Goal: Task Accomplishment & Management: Manage account settings

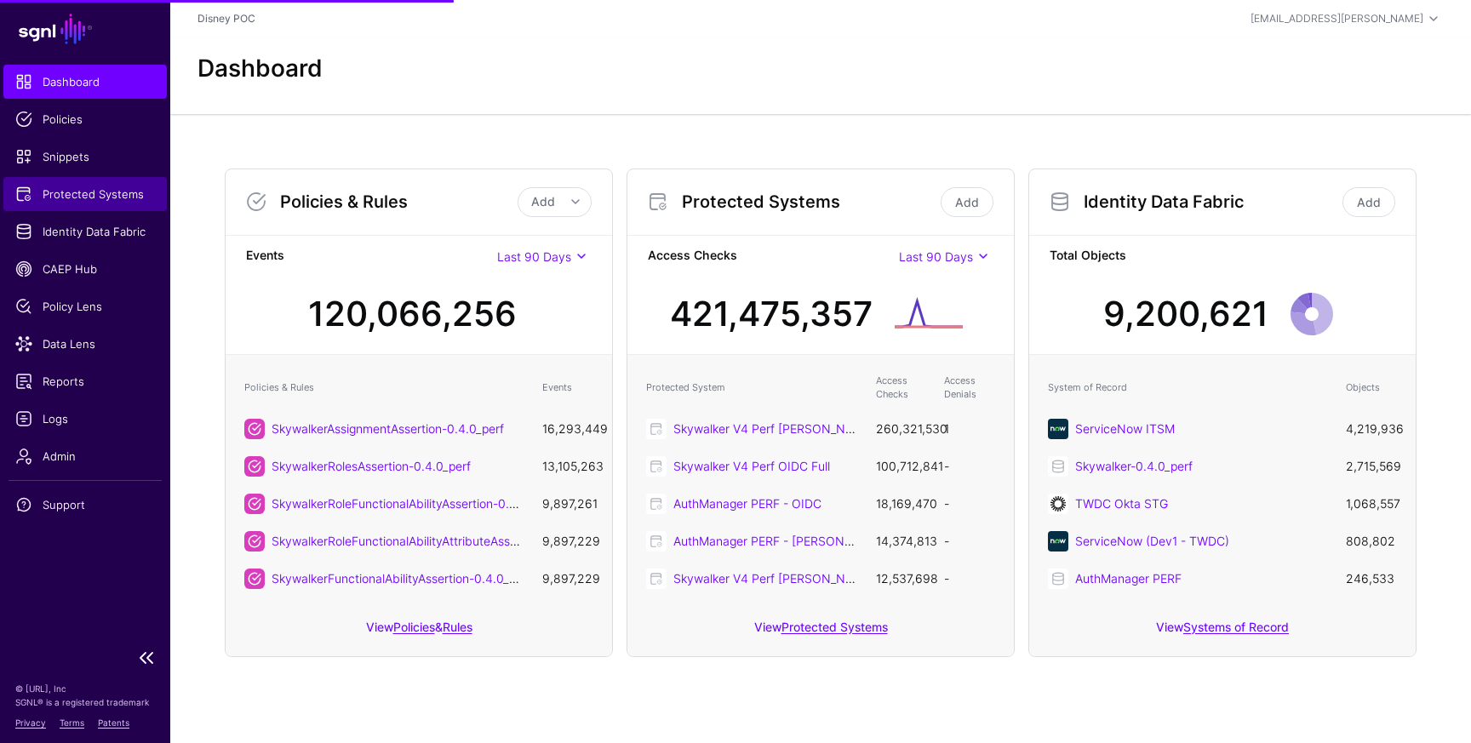
click at [81, 200] on span "Protected Systems" at bounding box center [85, 194] width 140 height 17
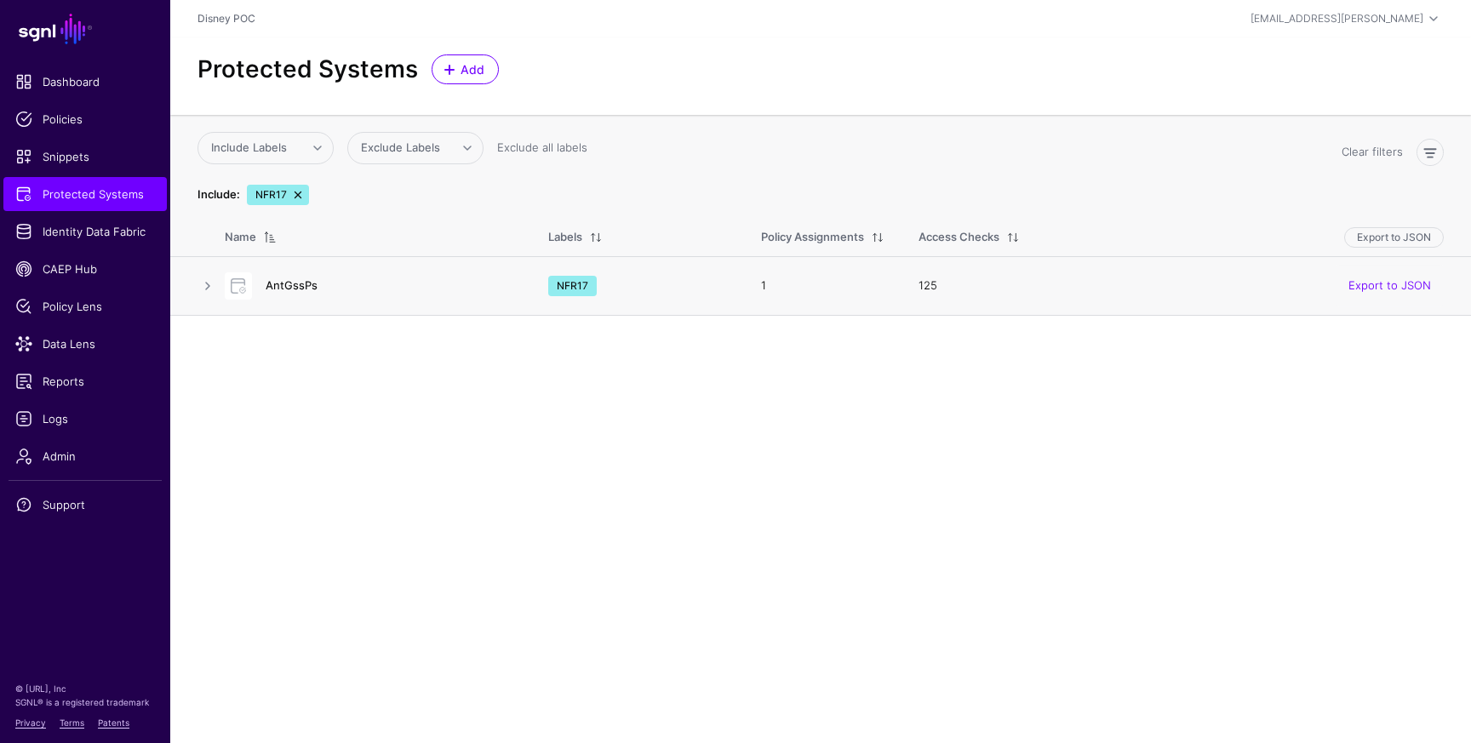
click at [284, 282] on link "AntGssPs" at bounding box center [292, 285] width 52 height 14
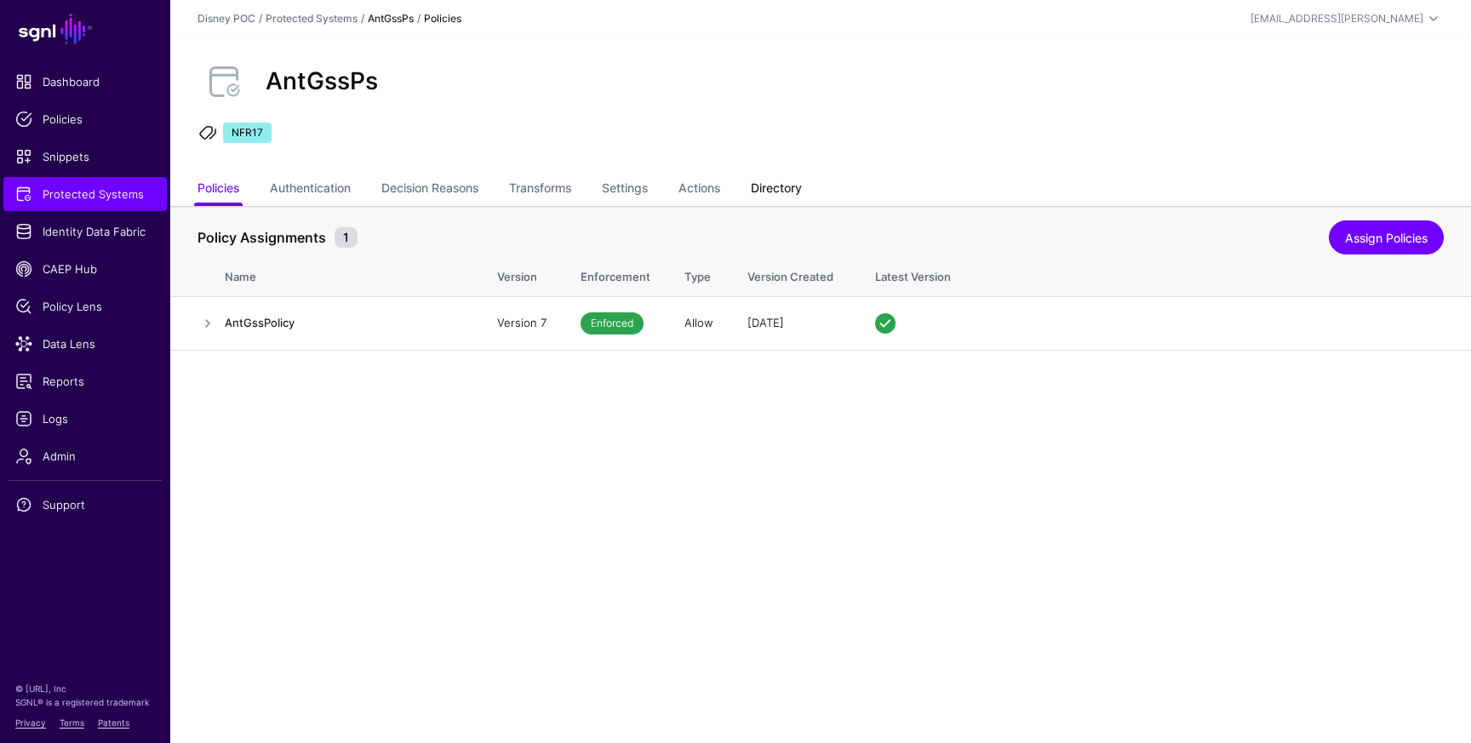
click at [785, 187] on link "Directory" at bounding box center [776, 190] width 51 height 32
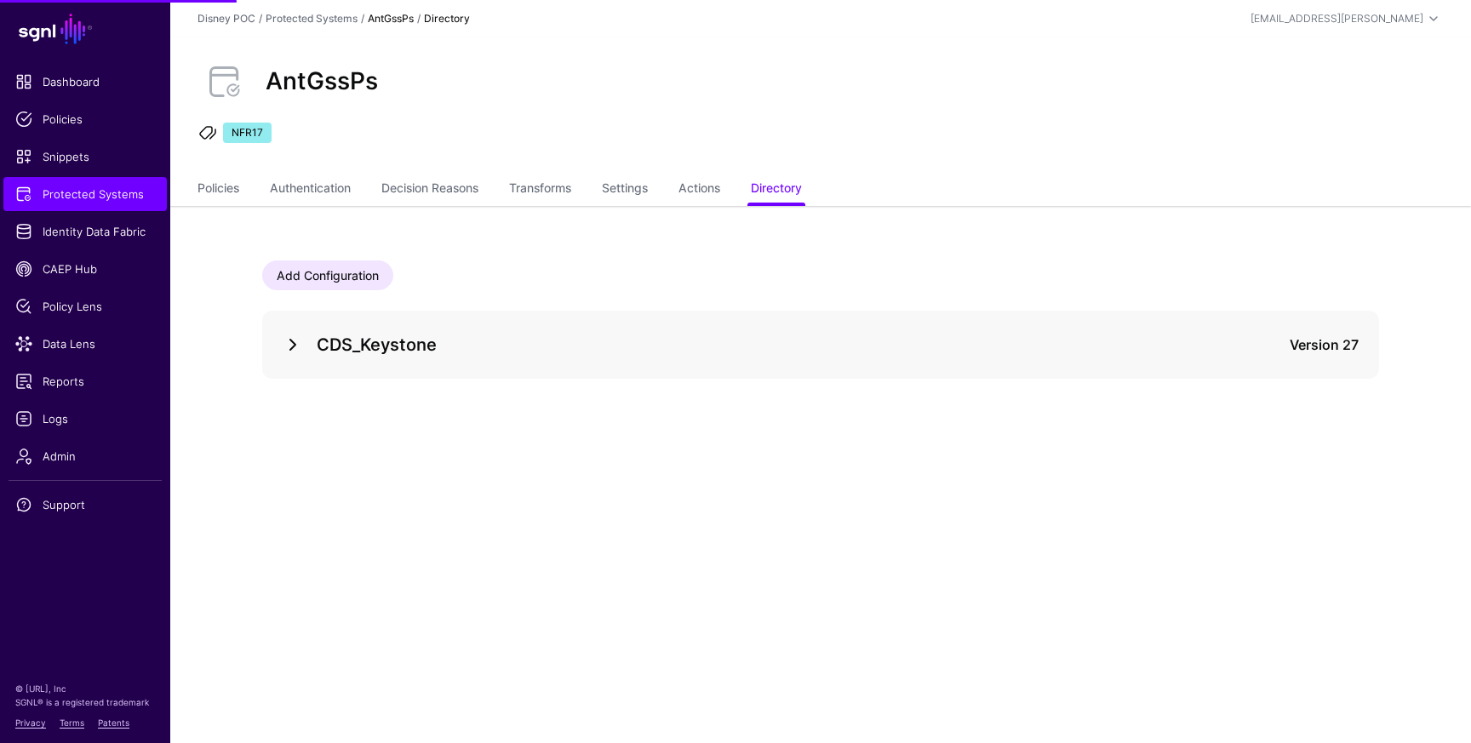
click at [296, 341] on link at bounding box center [293, 345] width 20 height 20
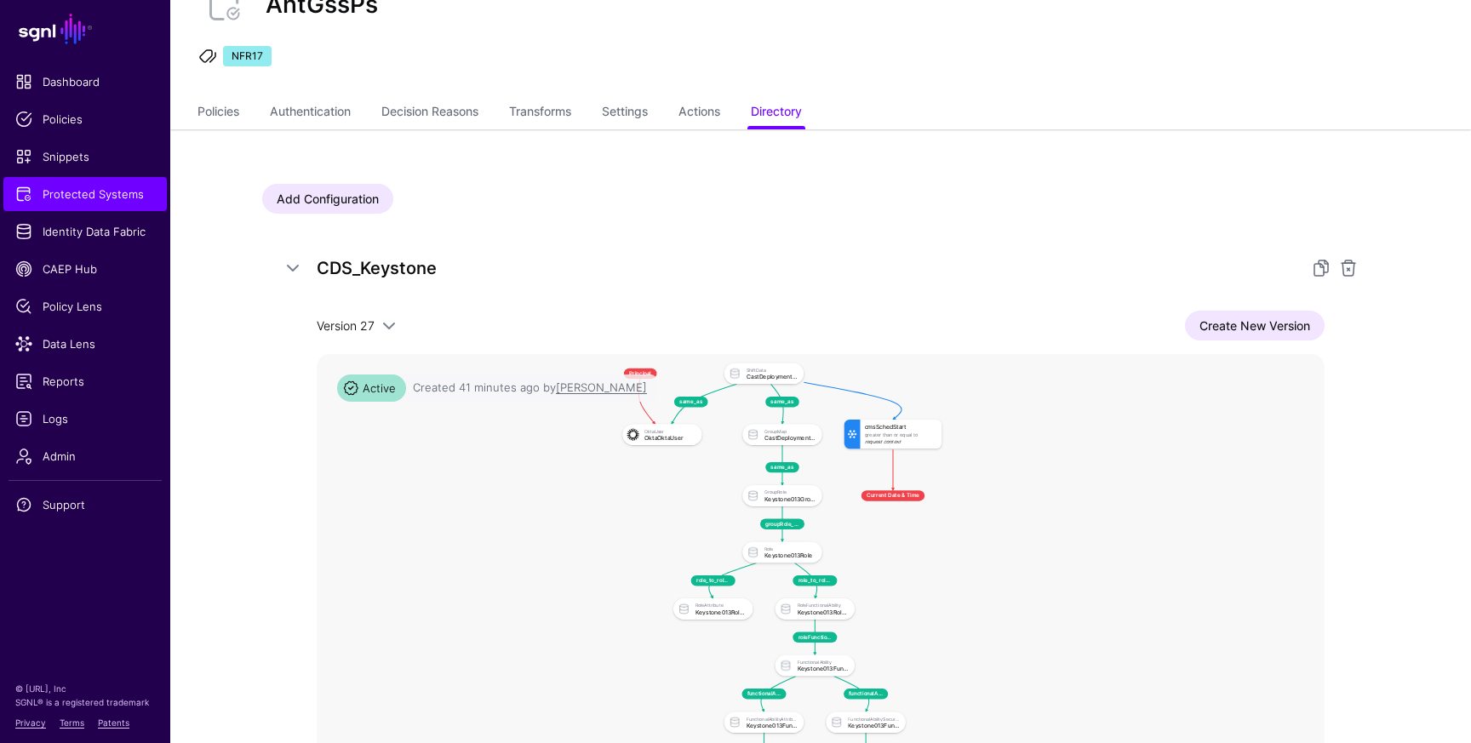
scroll to position [83, 0]
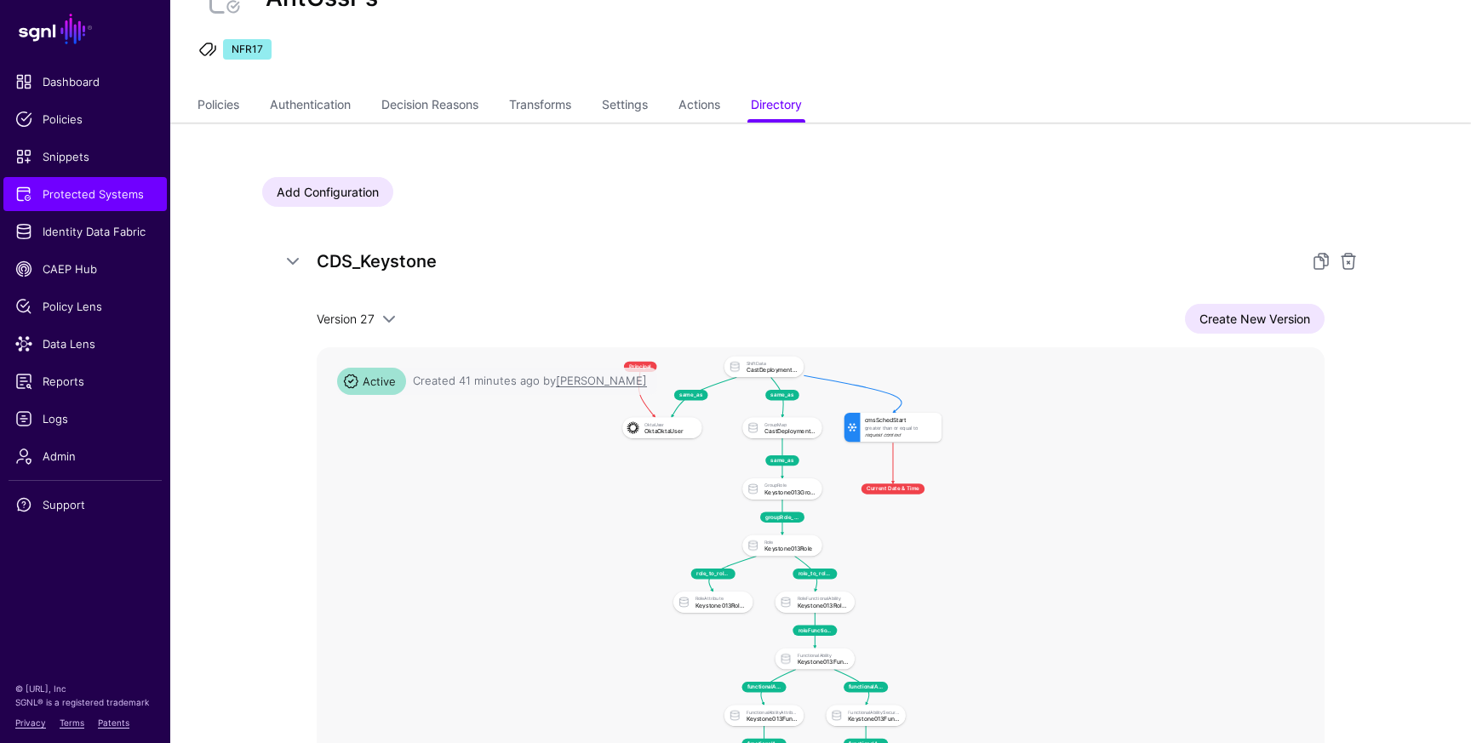
click at [891, 429] on div "Greater Than Or Equal To" at bounding box center [901, 428] width 72 height 5
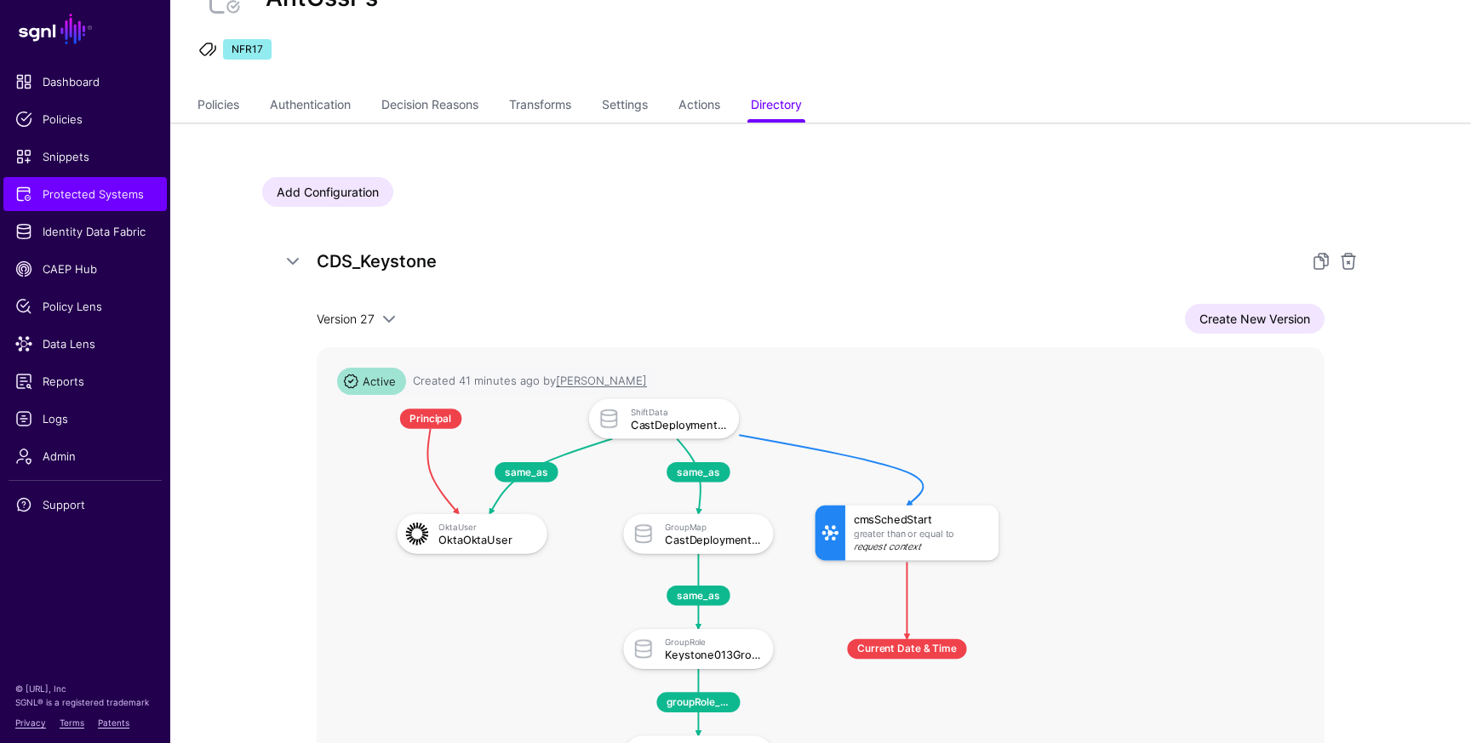
drag, startPoint x: 813, startPoint y: 450, endPoint x: 812, endPoint y: 558, distance: 107.3
click at [812, 558] on rect at bounding box center [353, 382] width 98798 height 50984
click at [85, 232] on span "Identity Data Fabric" at bounding box center [85, 231] width 140 height 17
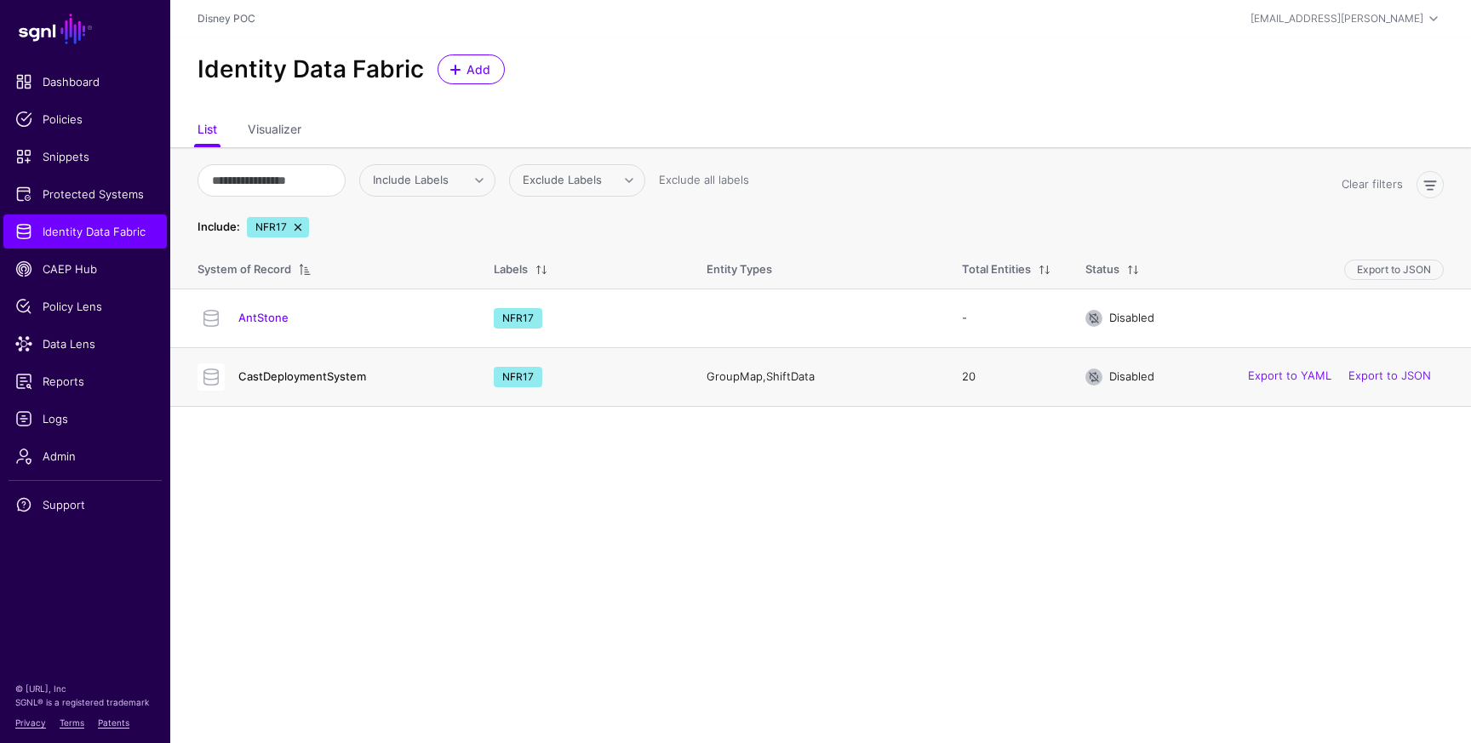
click at [288, 375] on link "CastDeploymentSystem" at bounding box center [302, 377] width 128 height 14
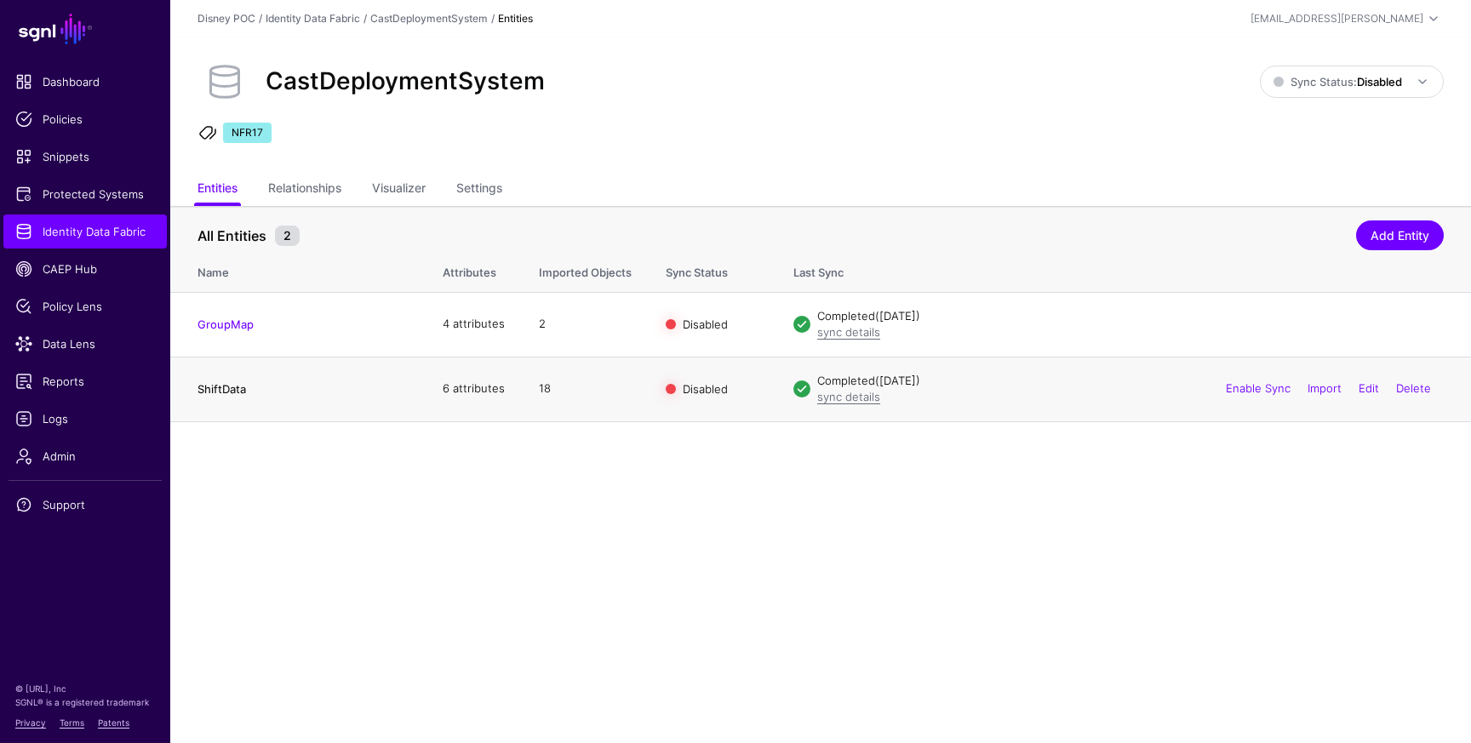
click at [233, 393] on link "ShiftData" at bounding box center [222, 389] width 49 height 14
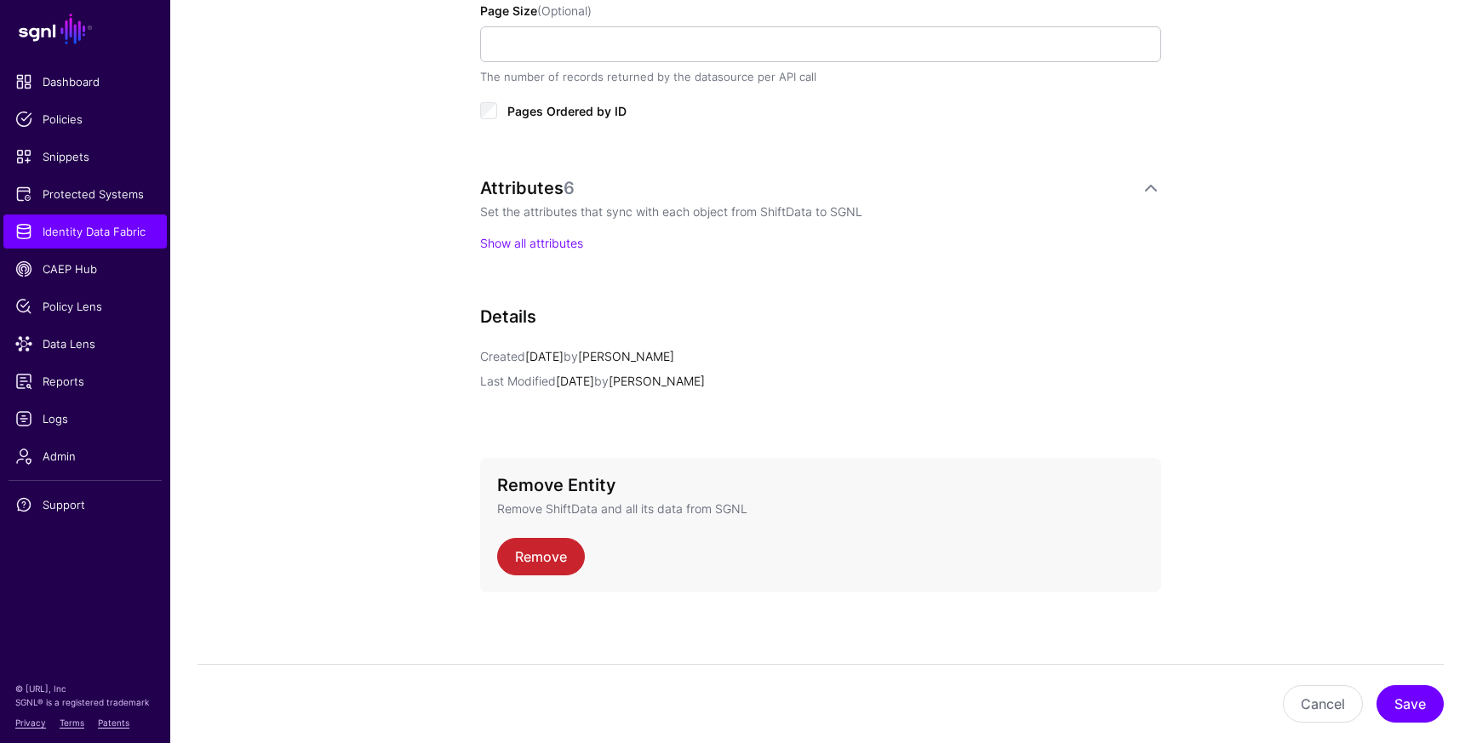
scroll to position [1021, 0]
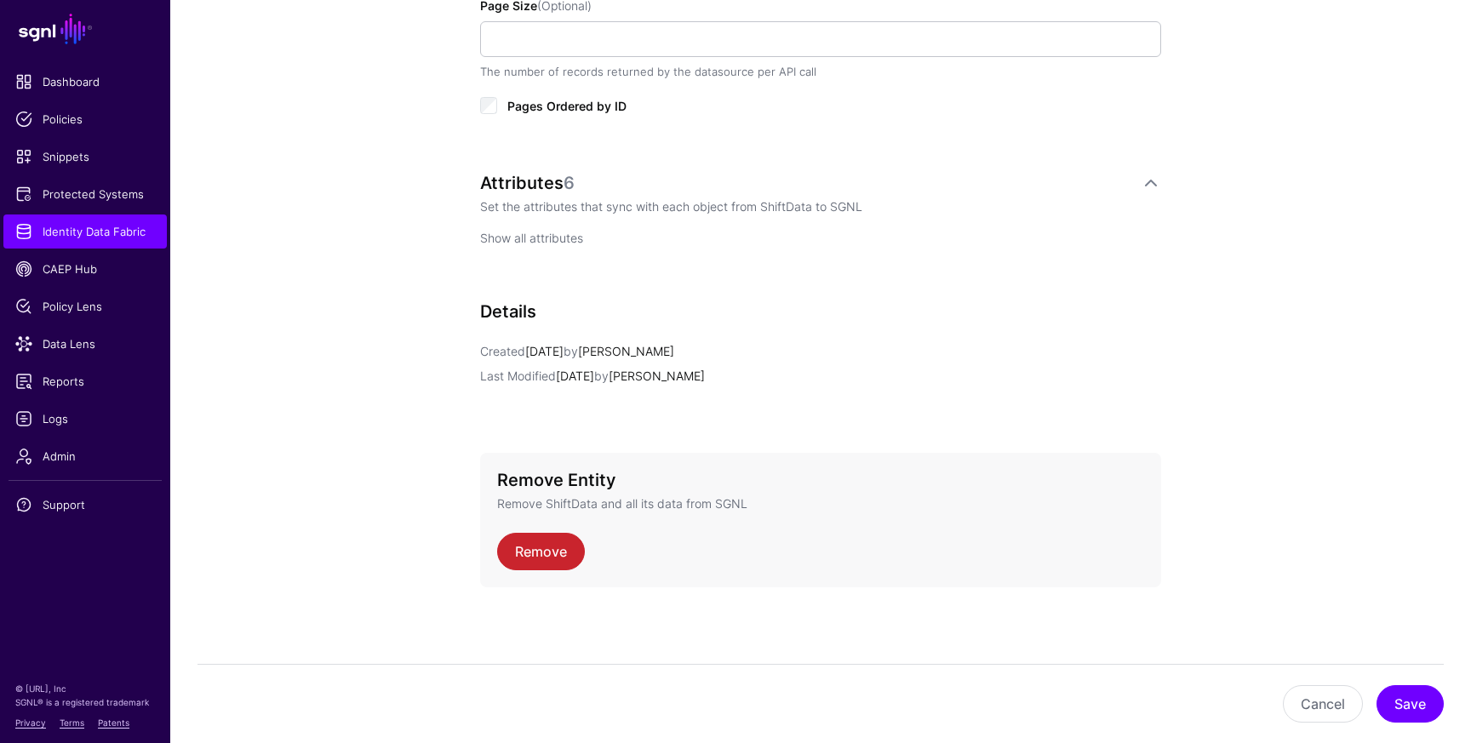
click at [545, 240] on link "Show all attributes" at bounding box center [531, 238] width 103 height 14
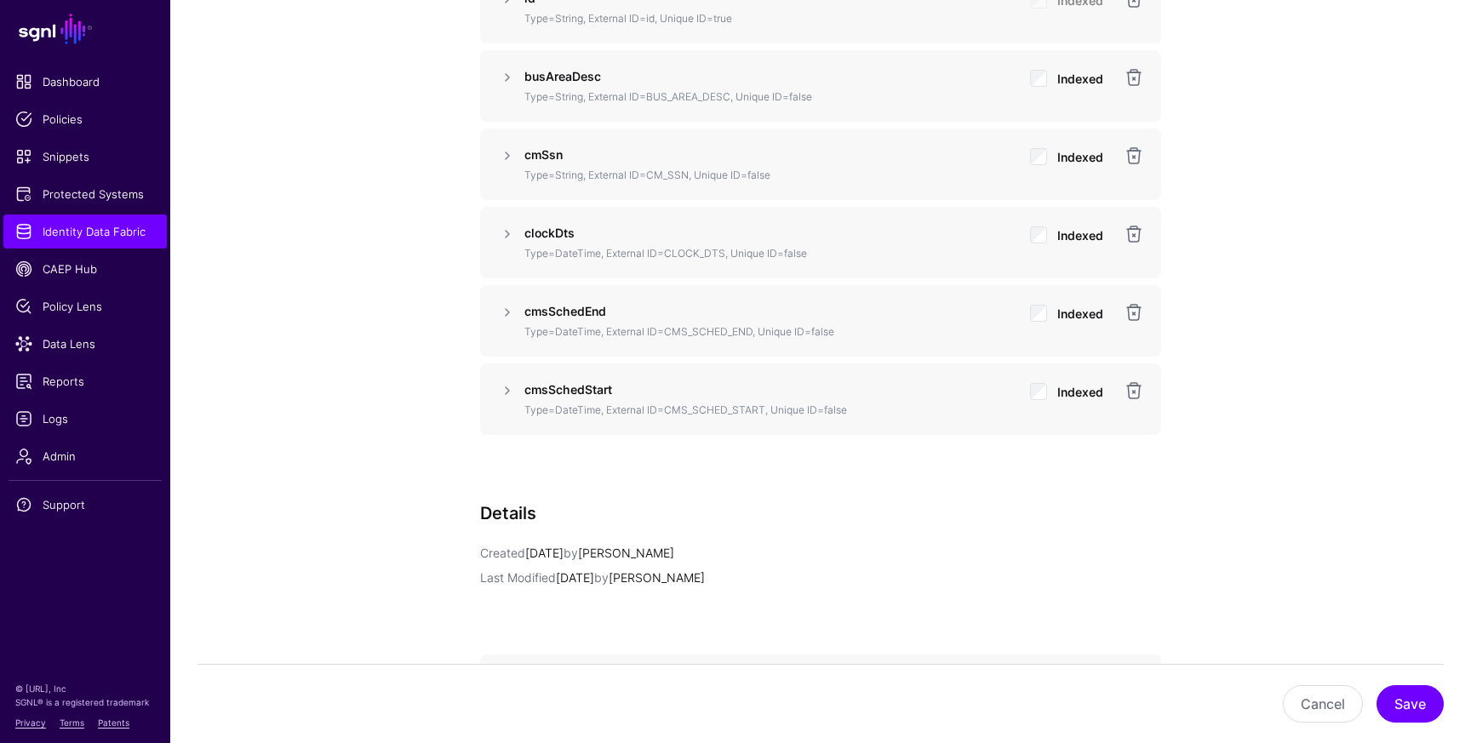
scroll to position [1343, 0]
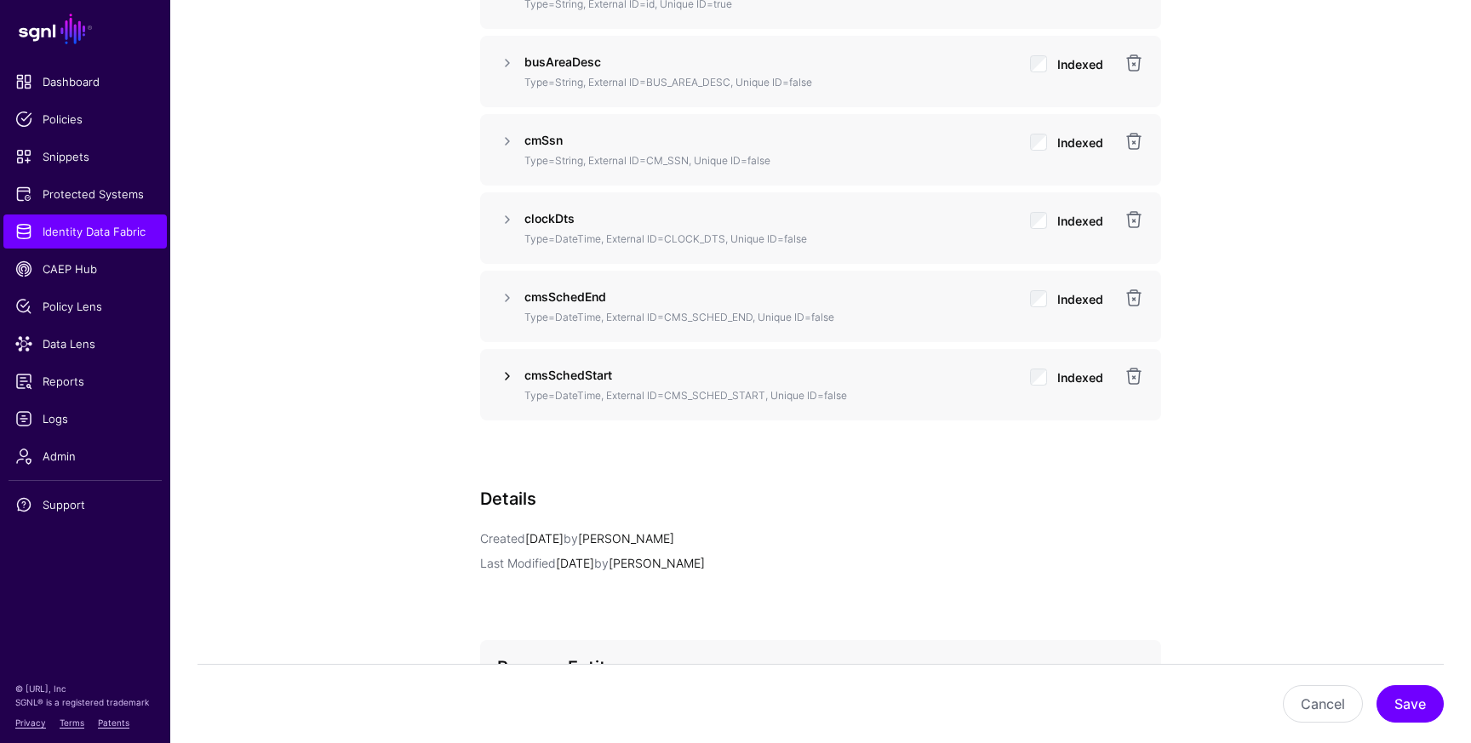
click at [507, 373] on link at bounding box center [507, 376] width 20 height 20
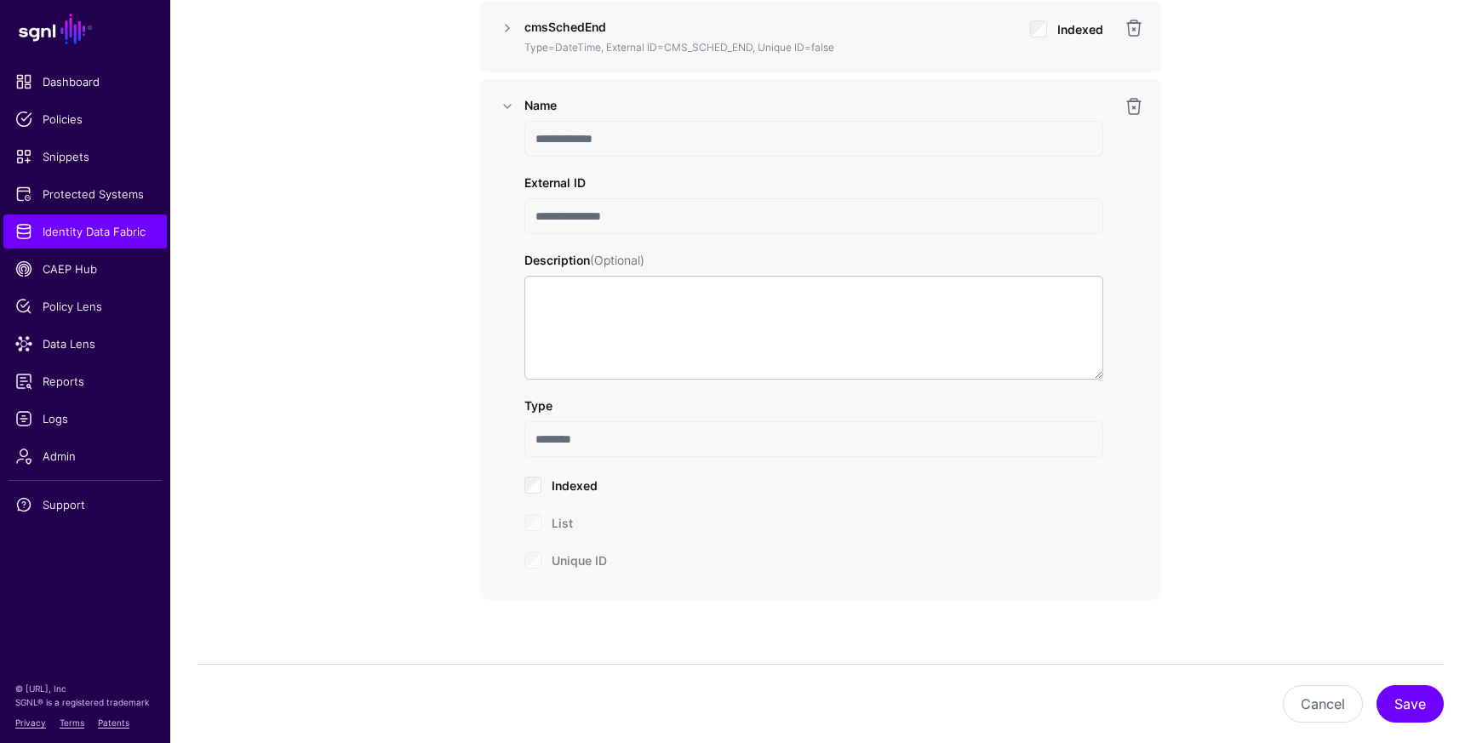
scroll to position [1593, 0]
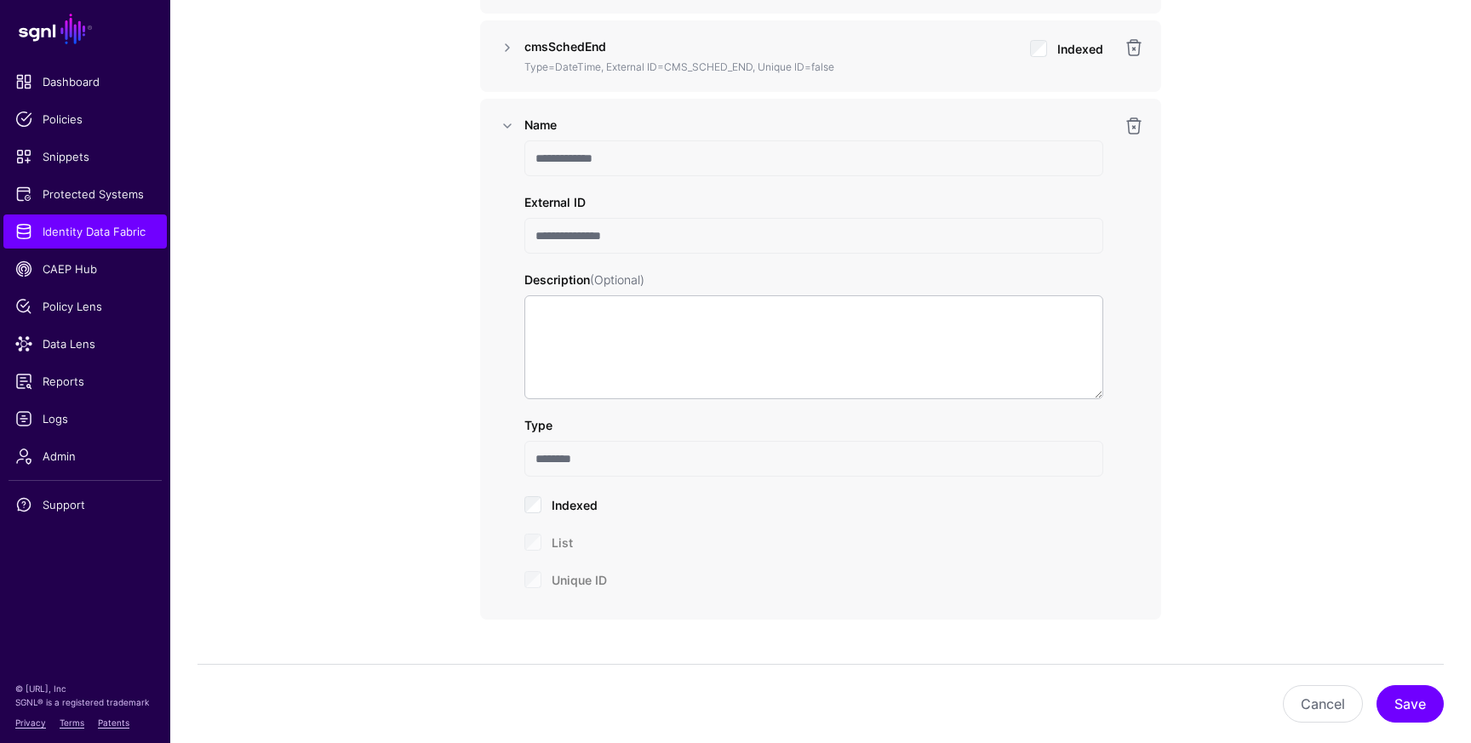
click at [571, 158] on input "**********" at bounding box center [814, 158] width 579 height 36
click at [599, 169] on input "**********" at bounding box center [814, 158] width 579 height 36
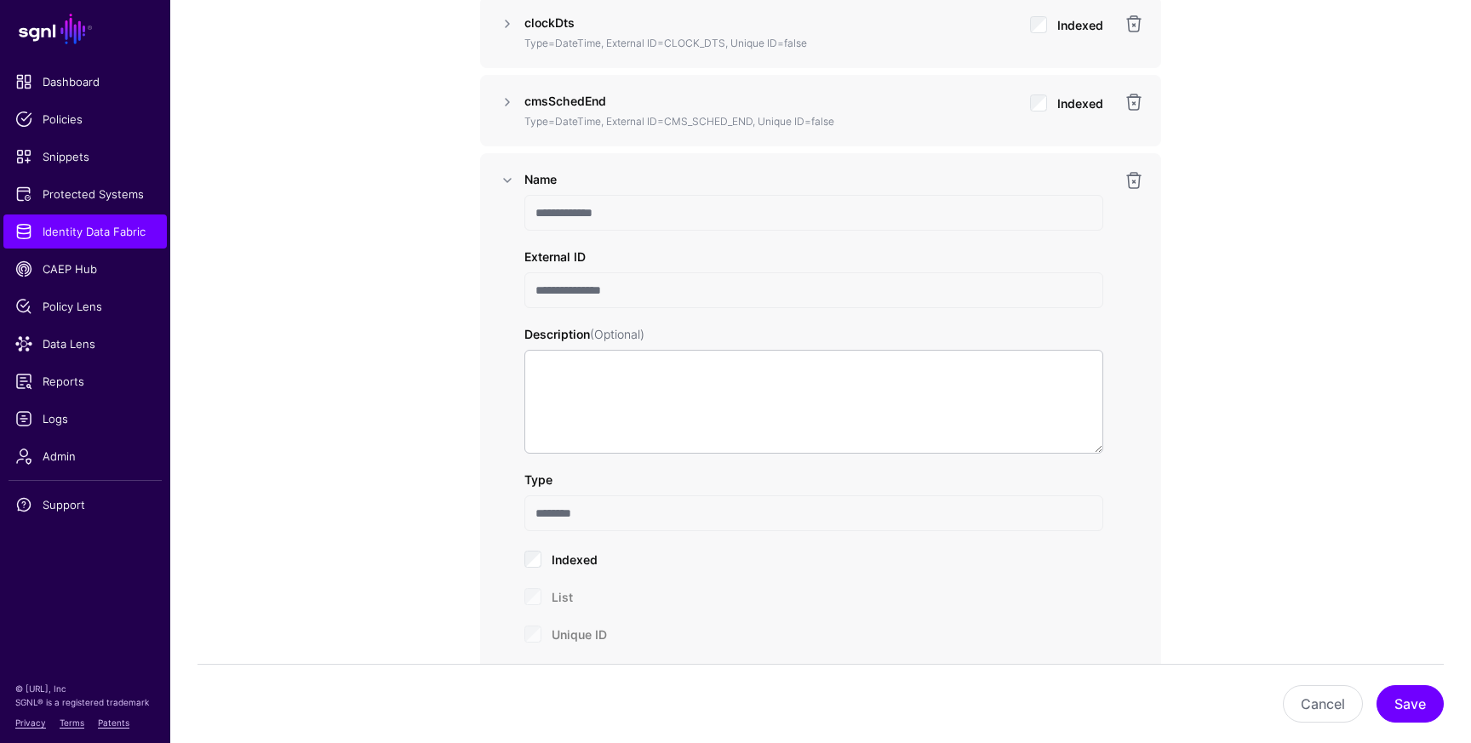
scroll to position [1537, 0]
click at [513, 186] on link at bounding box center [507, 182] width 20 height 20
